Goal: Task Accomplishment & Management: Manage account settings

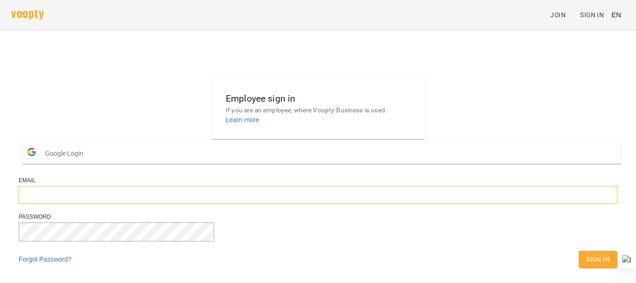
type input "**********"
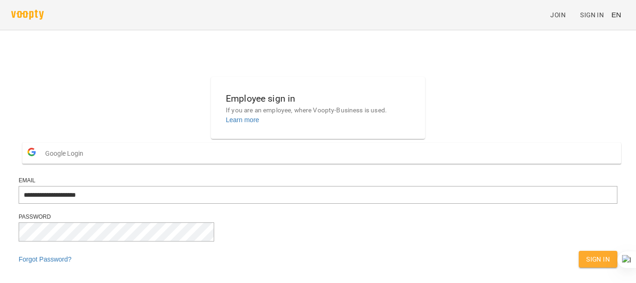
click at [560, 119] on div "**********" at bounding box center [318, 174] width 606 height 203
click at [398, 221] on div "Password" at bounding box center [318, 217] width 599 height 8
click at [586, 253] on span "Sign In" at bounding box center [598, 258] width 24 height 11
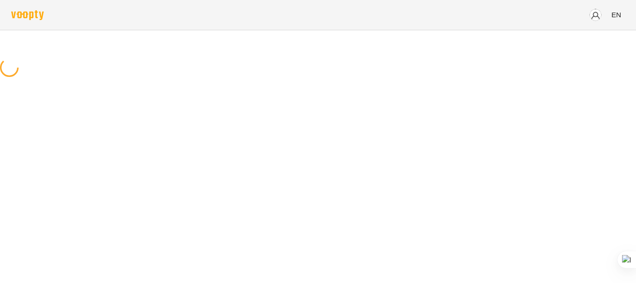
scroll to position [0, 0]
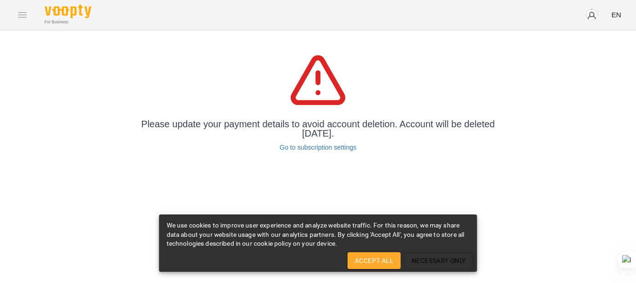
drag, startPoint x: 504, startPoint y: 116, endPoint x: 499, endPoint y: 116, distance: 5.1
click at [504, 116] on div "Please update your payment details to avoid account deletion. Account will be d…" at bounding box center [318, 101] width 636 height 142
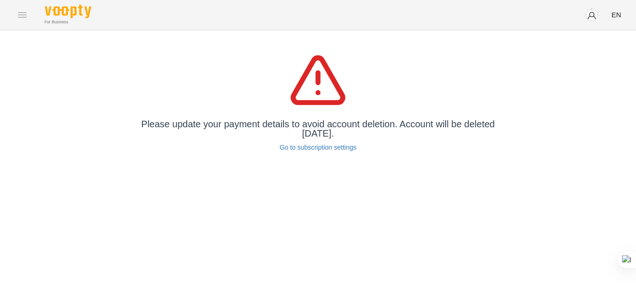
drag, startPoint x: 615, startPoint y: 8, endPoint x: 580, endPoint y: 14, distance: 35.5
click at [580, 14] on div "EN" at bounding box center [602, 15] width 45 height 24
click at [589, 14] on img "button" at bounding box center [592, 14] width 13 height 13
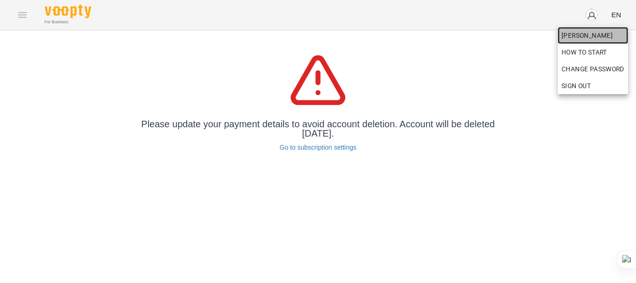
click at [582, 33] on span "Макс Забашта" at bounding box center [593, 35] width 63 height 11
click at [314, 141] on div at bounding box center [318, 141] width 636 height 283
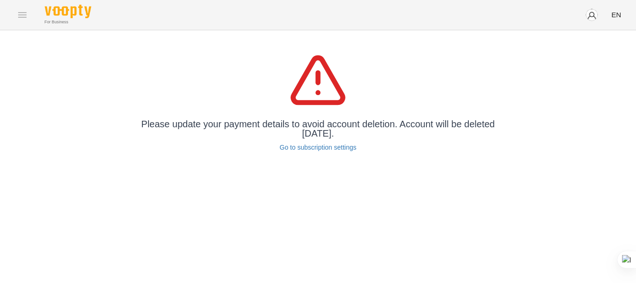
click at [308, 147] on div "Макс Забашта How to start Change Password Sign Out" at bounding box center [318, 141] width 636 height 283
click at [310, 147] on link "Go to subscription settings" at bounding box center [318, 147] width 77 height 9
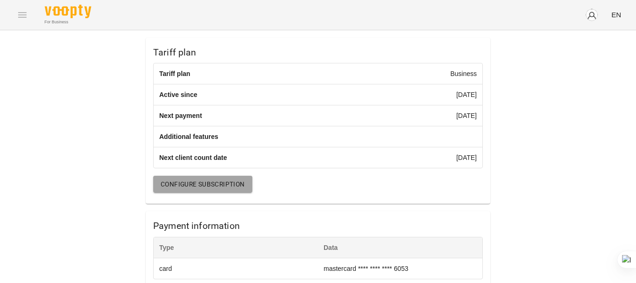
click at [198, 190] on span "Configure subscription" at bounding box center [203, 183] width 84 height 11
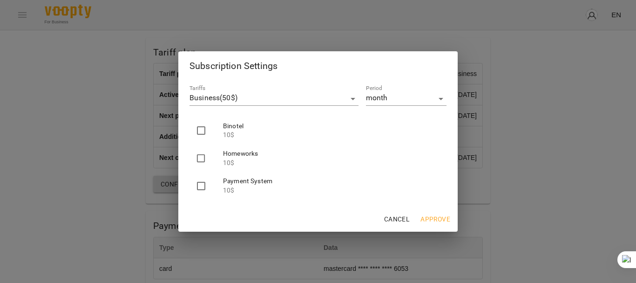
click at [398, 220] on span "Cancel" at bounding box center [396, 218] width 25 height 11
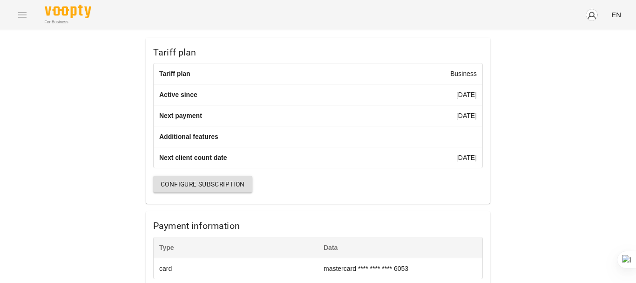
click at [19, 11] on div "For Business EN" at bounding box center [318, 15] width 636 height 30
click at [593, 19] on img "button" at bounding box center [592, 14] width 13 height 13
click at [489, 169] on div at bounding box center [318, 141] width 636 height 283
drag, startPoint x: 619, startPoint y: 89, endPoint x: 599, endPoint y: 62, distance: 33.1
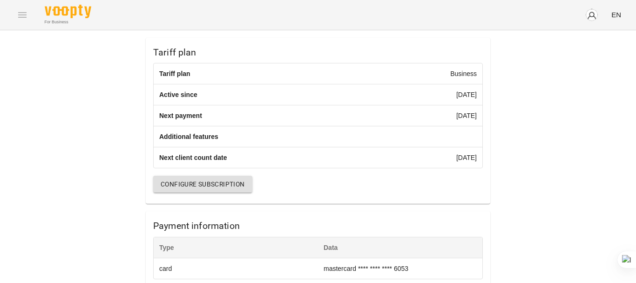
click at [617, 88] on div "Tariff plan Tariff plan Business Active since 17 December 2024 Next payment 30 …" at bounding box center [318, 259] width 636 height 459
